Goal: Contribute content

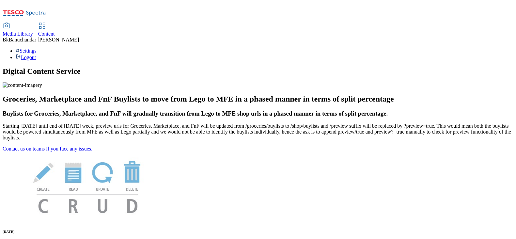
click at [10, 22] on icon at bounding box center [7, 26] width 8 height 8
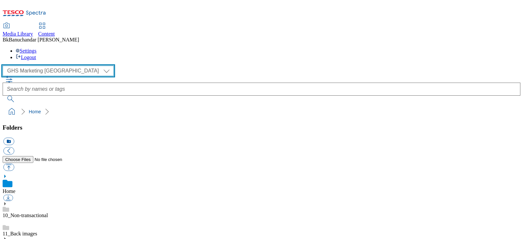
click at [30, 66] on select "GHS Marketing UK iGHS Marketing CE MCA CZ MCA HU MCA SK" at bounding box center [58, 71] width 111 height 10
select select "flare-ighs-ce-mktg"
click at [4, 66] on select "GHS Marketing UK iGHS Marketing CE MCA CZ MCA HU MCA SK" at bounding box center [58, 71] width 111 height 10
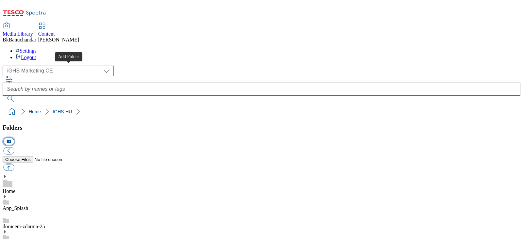
click at [14, 138] on button "icon_new_folder" at bounding box center [8, 142] width 11 height 8
type input "W25_25"
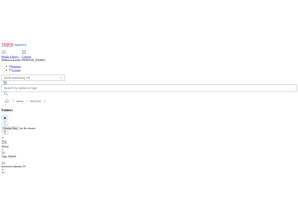
scroll to position [1614, 0]
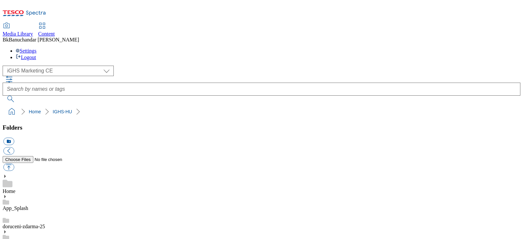
click at [14, 164] on button "button" at bounding box center [8, 168] width 11 height 8
type input "C:\fakepath\background.jpg"
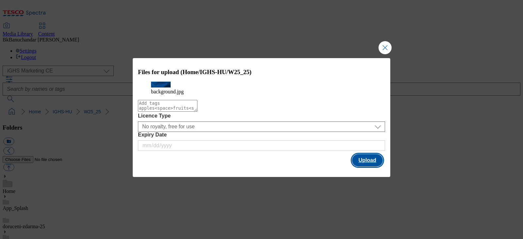
click at [360, 165] on button "Upload" at bounding box center [367, 160] width 31 height 12
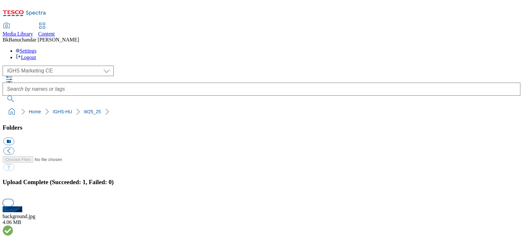
click at [13, 200] on button "button" at bounding box center [8, 203] width 10 height 6
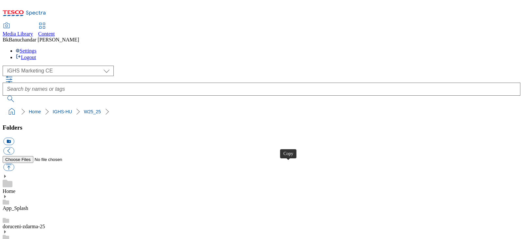
click at [14, 138] on button "icon_new_folder" at bounding box center [8, 142] width 11 height 8
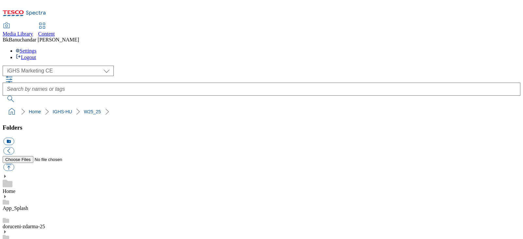
click at [14, 164] on button "button" at bounding box center [8, 168] width 11 height 8
type input "C:\fakepath\slide_en_1.jpg"
